Goal: Task Accomplishment & Management: Manage account settings

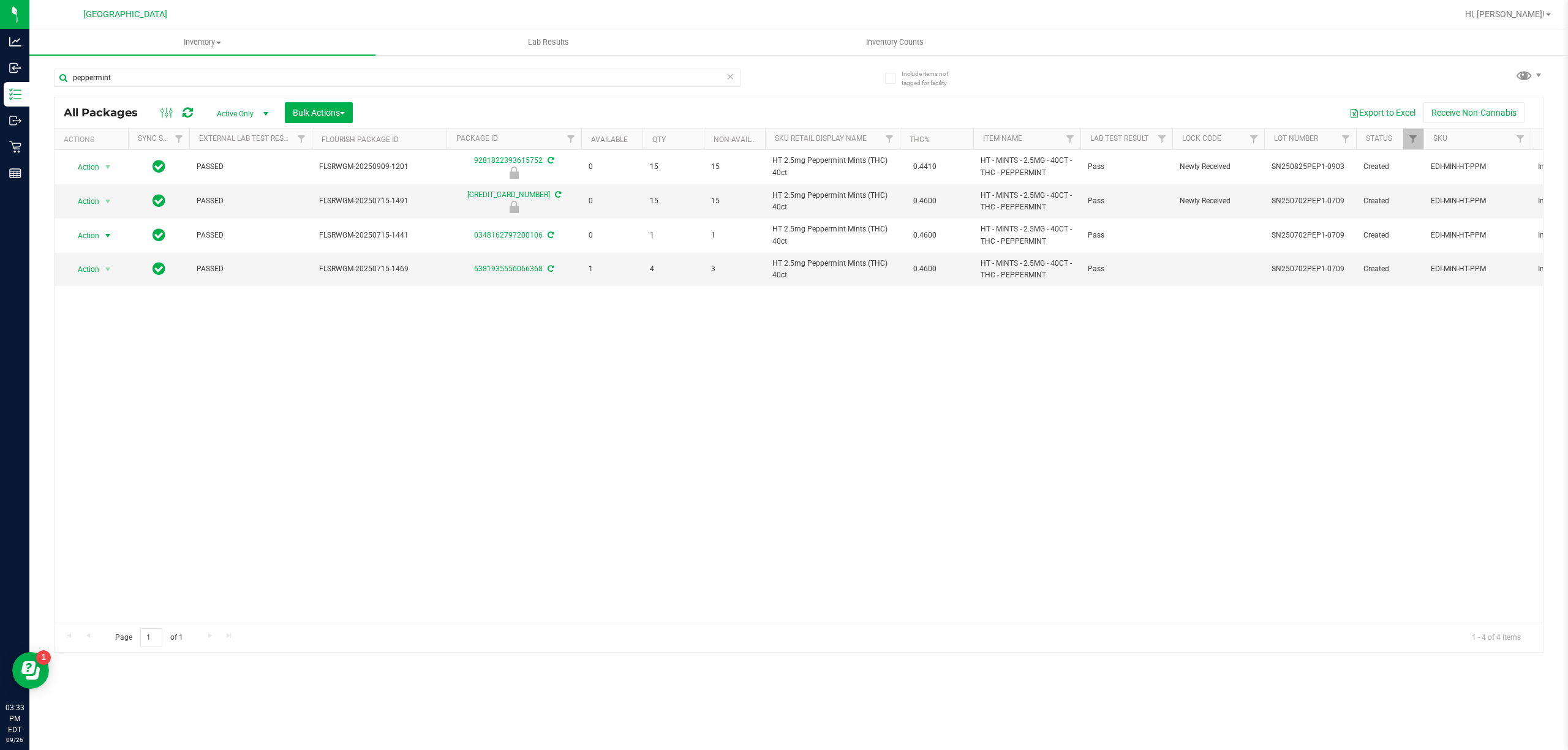
click at [1535, 22] on div "Hi, [PERSON_NAME]!" at bounding box center [1508, 14] width 95 height 21
click at [1535, 17] on span "Hi, [PERSON_NAME]!" at bounding box center [1504, 14] width 80 height 10
click at [1526, 107] on li "Sign Out" at bounding box center [1513, 109] width 92 height 22
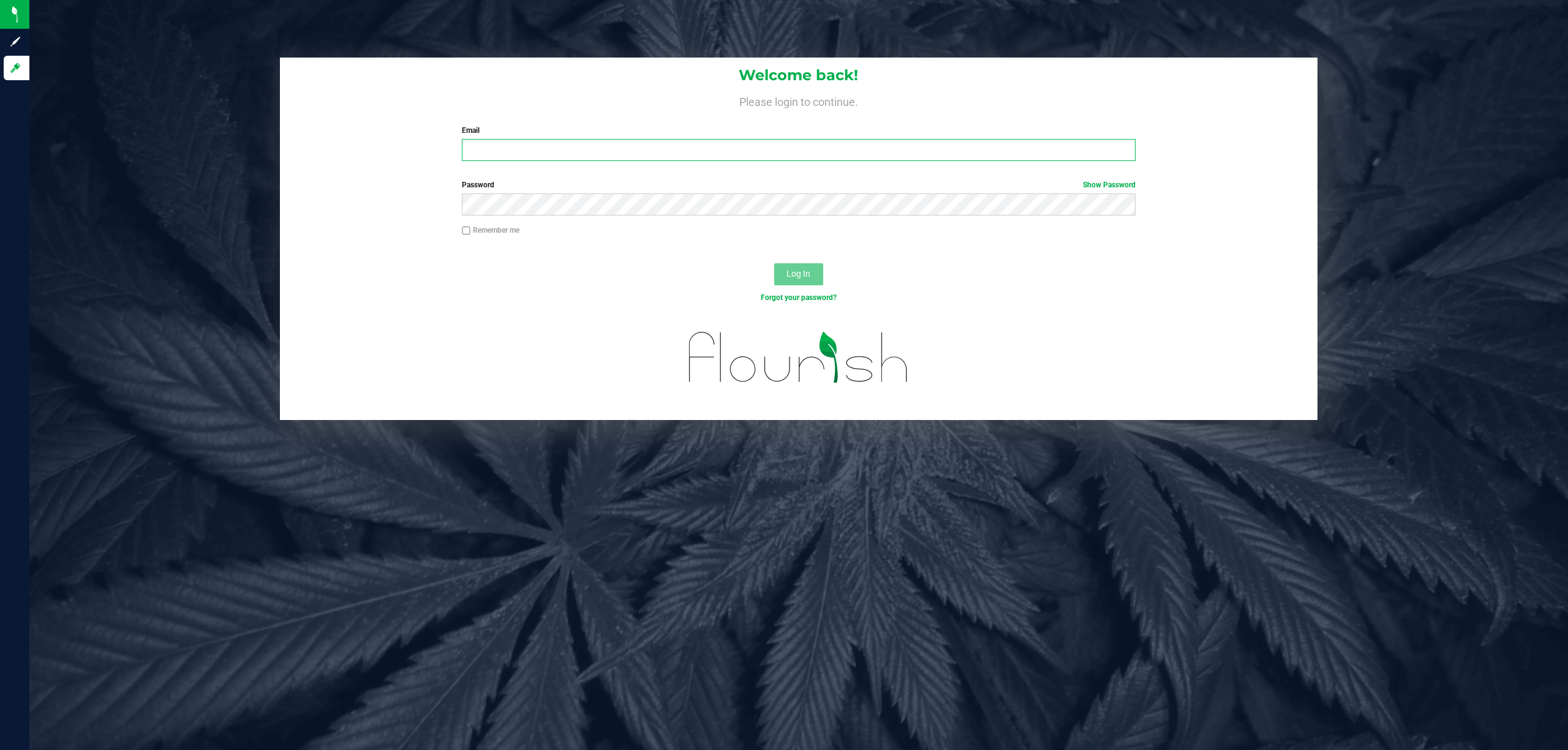
click at [1047, 152] on input "Email" at bounding box center [799, 150] width 674 height 22
type input "mstephens@liveparallel.com"
click at [774, 264] on button "Log In" at bounding box center [799, 275] width 49 height 22
